Goal: Find specific page/section: Locate a particular part of the current website

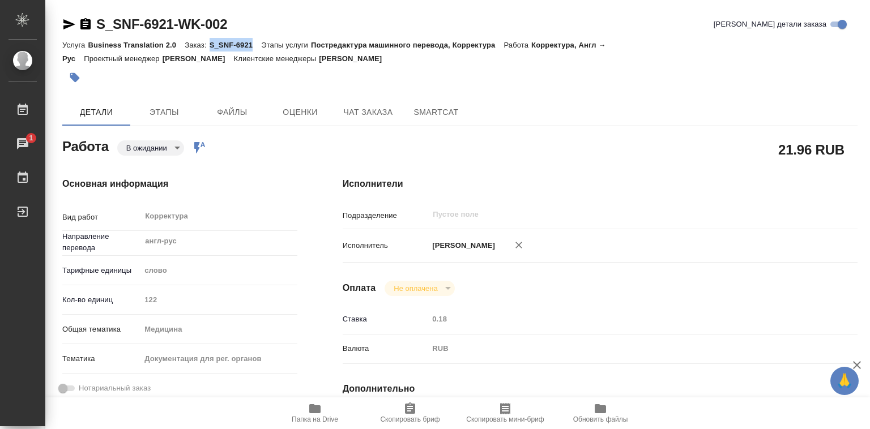
drag, startPoint x: 210, startPoint y: 43, endPoint x: 255, endPoint y: 43, distance: 45.3
click at [255, 43] on p "S_SNF-6921" at bounding box center [236, 45] width 52 height 8
copy p "S_SNF-6921"
click at [315, 407] on icon "button" at bounding box center [314, 408] width 11 height 9
click at [215, 47] on p "S_SNF-6921" at bounding box center [236, 45] width 52 height 8
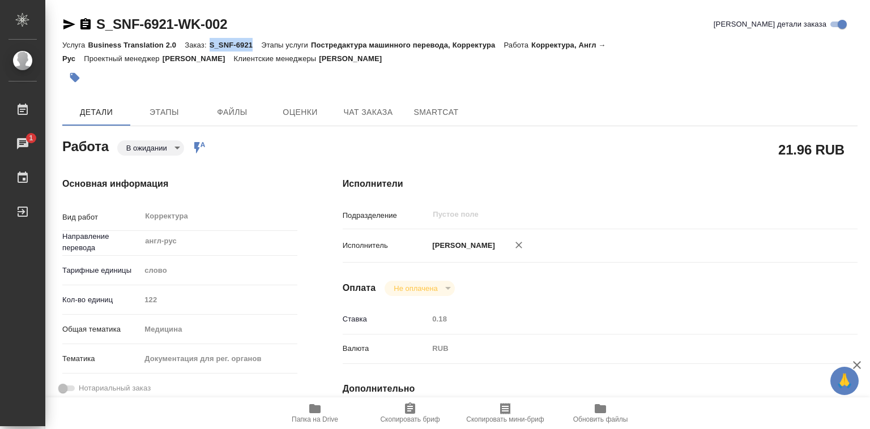
click at [210, 44] on p "S_SNF-6921" at bounding box center [236, 45] width 52 height 8
drag, startPoint x: 209, startPoint y: 44, endPoint x: 249, endPoint y: 45, distance: 39.7
click at [249, 45] on p "S_SNF-6921" at bounding box center [236, 45] width 52 height 8
click at [235, 45] on p "S_SNF-6921" at bounding box center [236, 45] width 52 height 8
drag, startPoint x: 209, startPoint y: 42, endPoint x: 253, endPoint y: 44, distance: 44.2
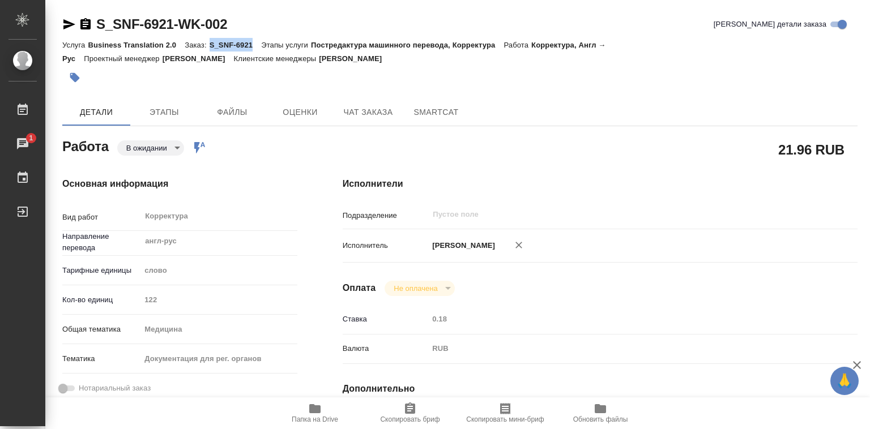
click at [253, 44] on p "S_SNF-6921" at bounding box center [236, 45] width 52 height 8
copy p "S_SNF-6921"
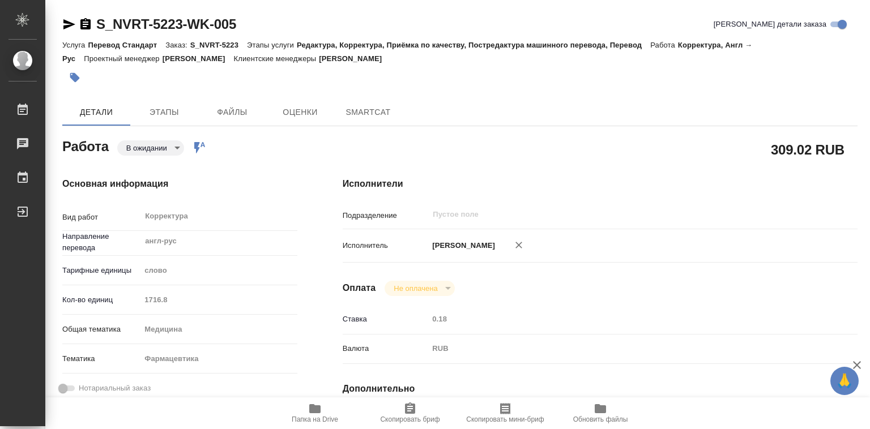
type textarea "x"
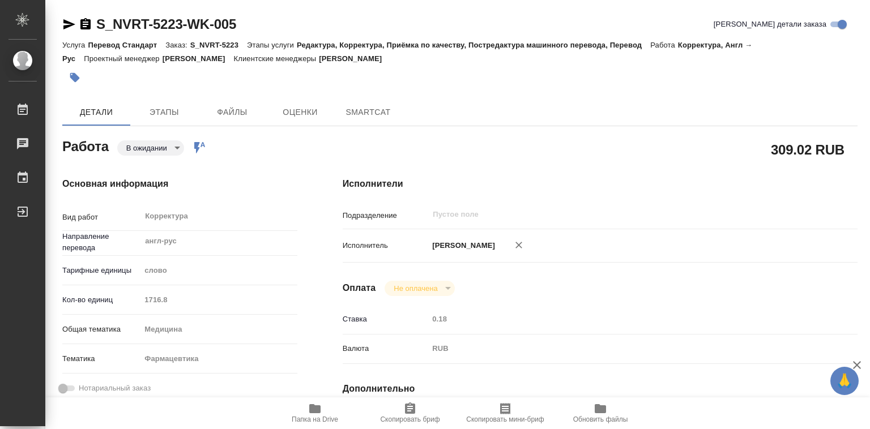
type textarea "x"
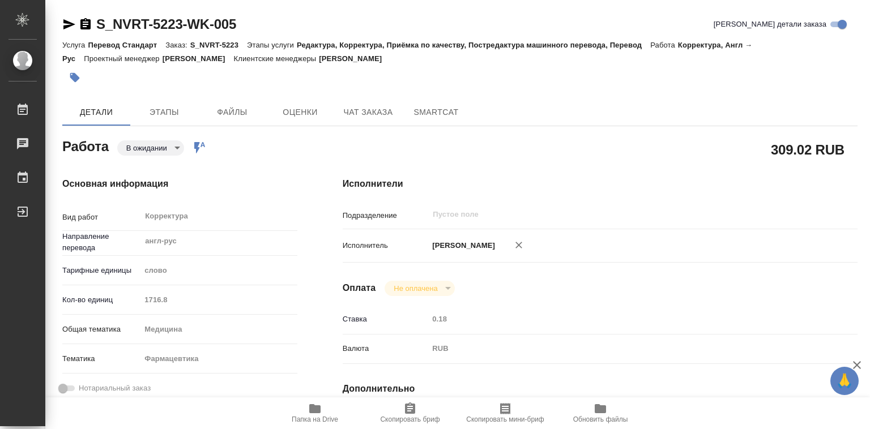
type textarea "x"
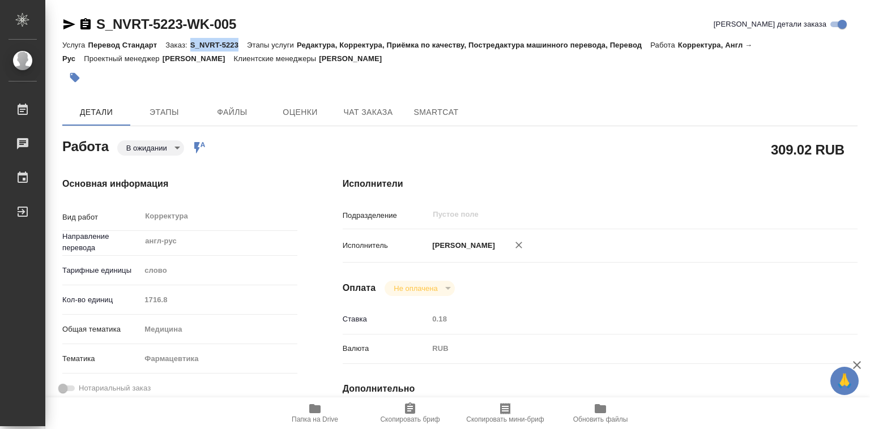
type textarea "x"
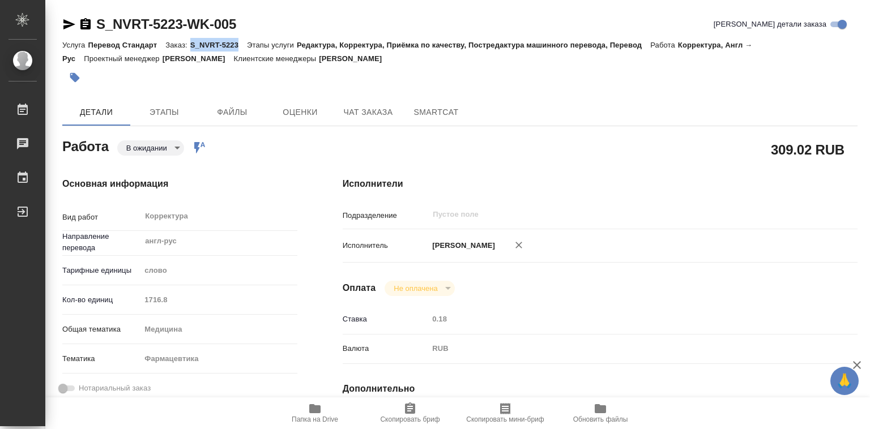
drag, startPoint x: 191, startPoint y: 45, endPoint x: 238, endPoint y: 45, distance: 47.0
click at [238, 45] on p "S_NVRT-5223" at bounding box center [218, 45] width 57 height 8
copy p "S_NVRT-5223"
click at [318, 408] on icon "button" at bounding box center [314, 408] width 11 height 9
click at [209, 41] on div "S_NVRT-5223-WK-005 Кратко детали заказа Услуга Перевод Стандарт Заказ: S_NVRT-5…" at bounding box center [459, 52] width 795 height 75
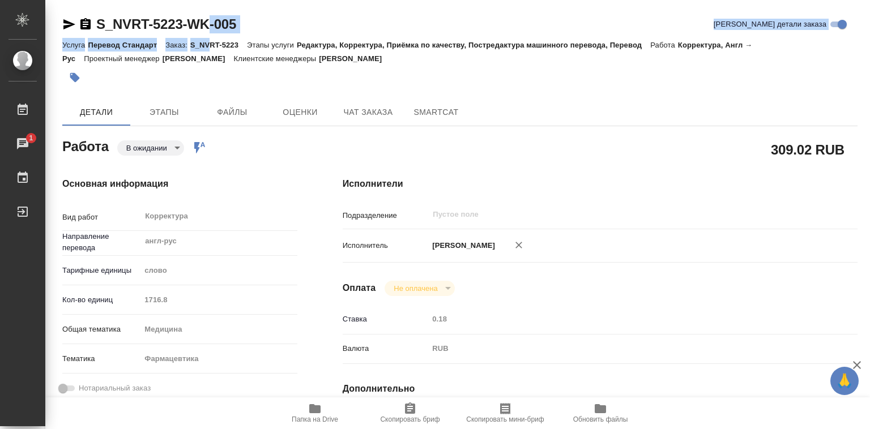
click at [199, 43] on p "S_NVRT-5223" at bounding box center [218, 45] width 57 height 8
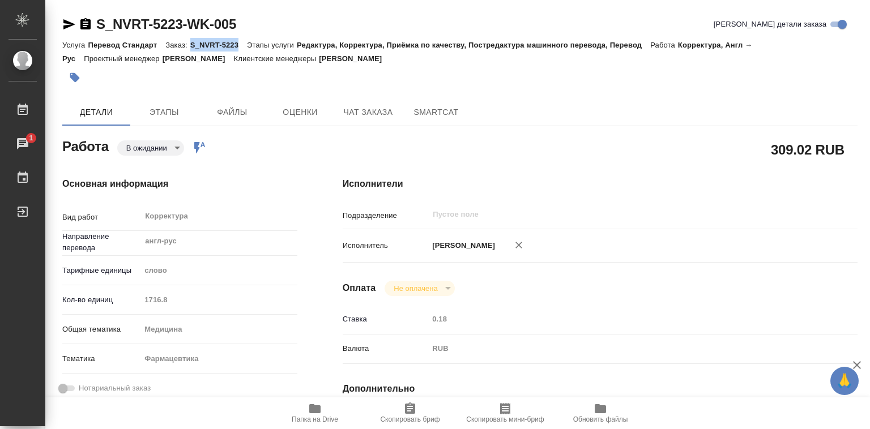
drag, startPoint x: 190, startPoint y: 45, endPoint x: 238, endPoint y: 45, distance: 48.1
click at [238, 45] on p "S_NVRT-5223" at bounding box center [218, 45] width 57 height 8
copy p "S_NVRT-5223"
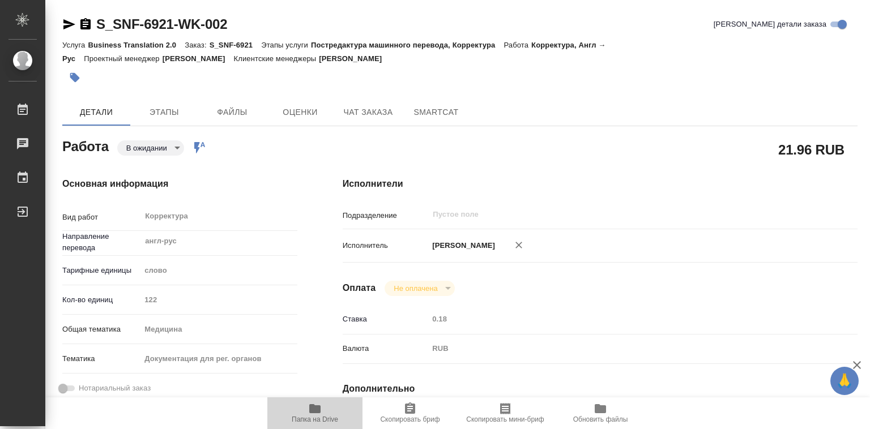
click at [316, 410] on icon "button" at bounding box center [314, 408] width 11 height 9
